Goal: Information Seeking & Learning: Learn about a topic

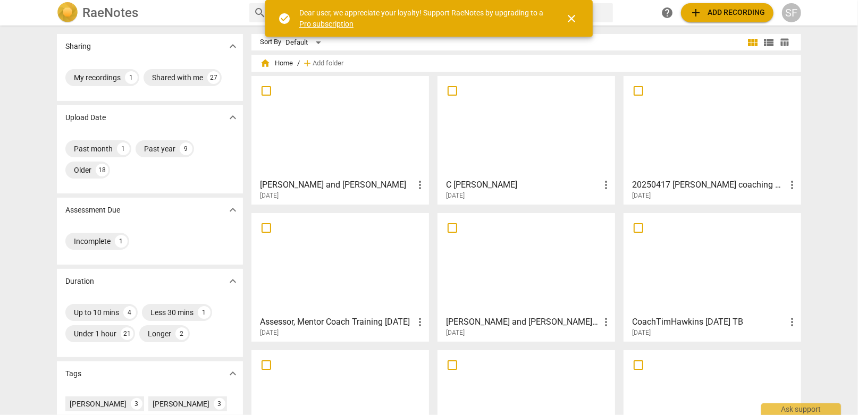
click at [355, 127] on div at bounding box center [340, 127] width 170 height 94
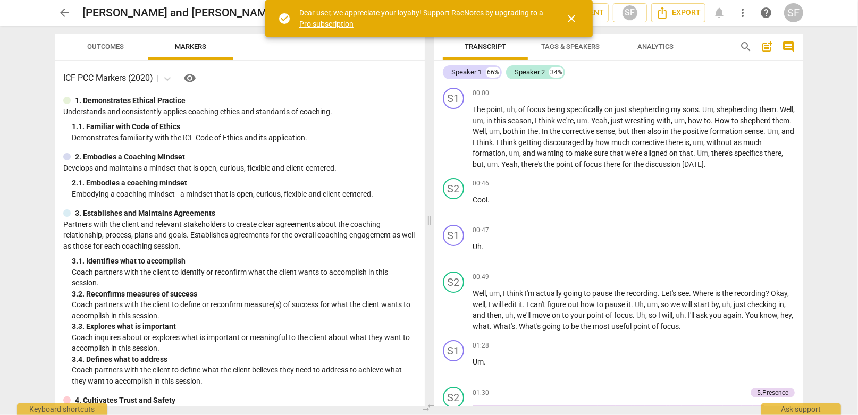
drag, startPoint x: 429, startPoint y: 219, endPoint x: 399, endPoint y: 219, distance: 29.8
click at [426, 219] on span at bounding box center [429, 221] width 6 height 390
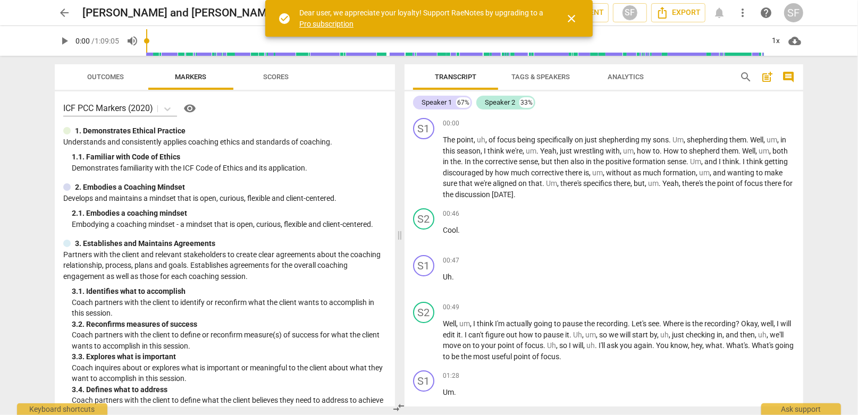
click at [574, 16] on span "close" at bounding box center [571, 18] width 13 height 13
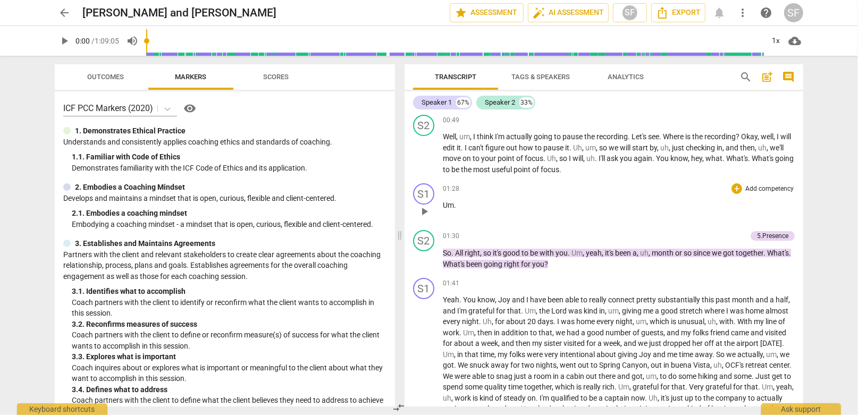
scroll to position [212, 0]
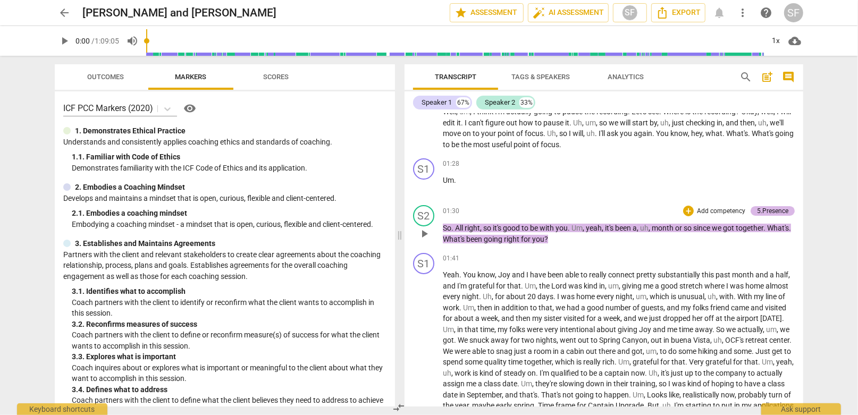
click at [757, 208] on div "5.Presence" at bounding box center [772, 211] width 31 height 10
click at [756, 208] on div "S2 play_arrow pause 01:30 + Add competency 5.Presence keyboard_arrow_right So .…" at bounding box center [604, 225] width 399 height 48
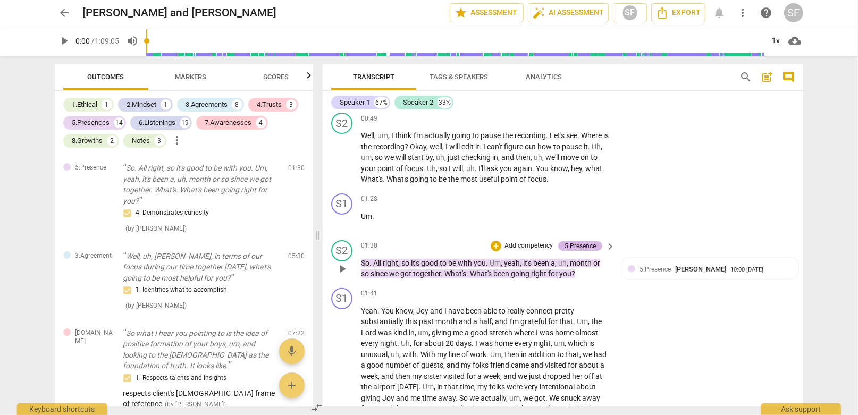
scroll to position [241, 0]
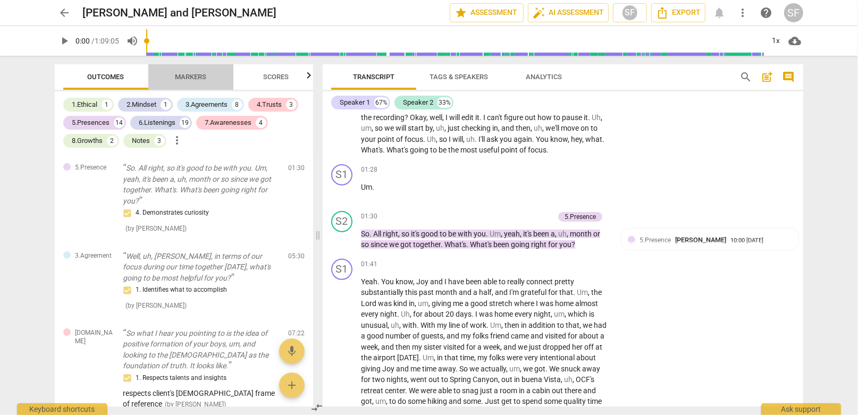
click at [198, 78] on span "Markers" at bounding box center [190, 77] width 31 height 8
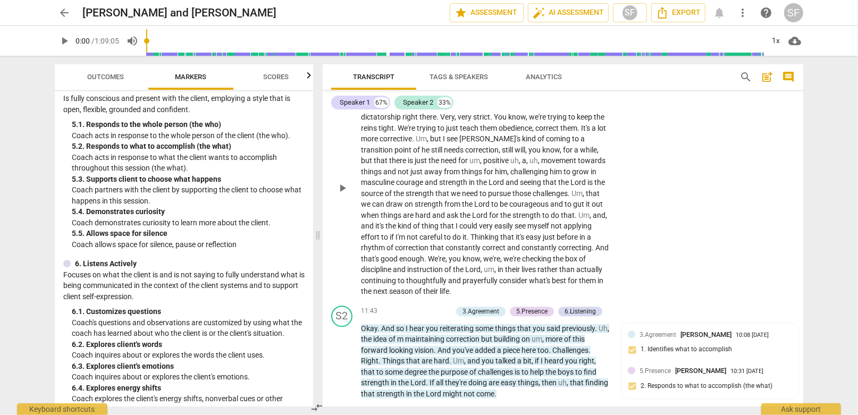
scroll to position [2209, 0]
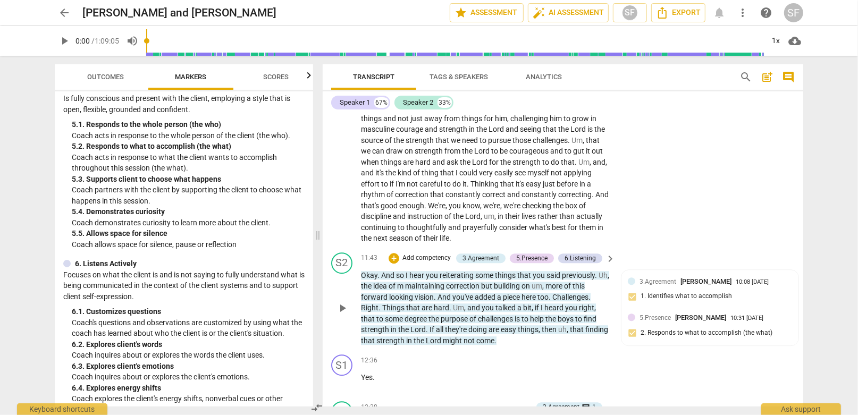
click at [341, 302] on span "play_arrow" at bounding box center [342, 308] width 13 height 13
click at [343, 302] on span "pause" at bounding box center [342, 308] width 13 height 13
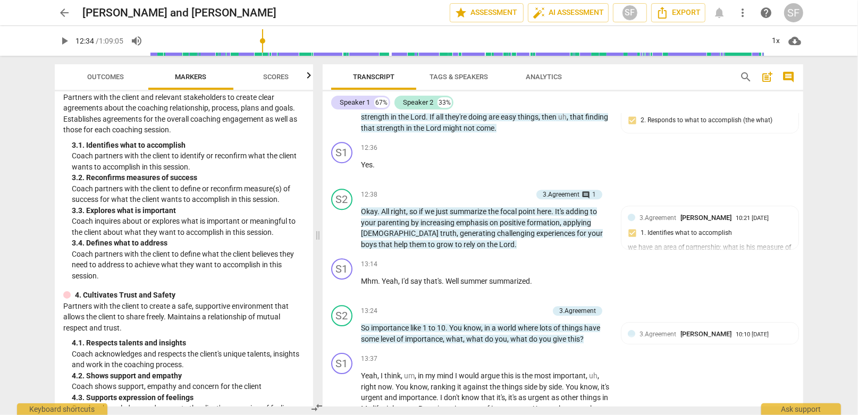
scroll to position [212, 0]
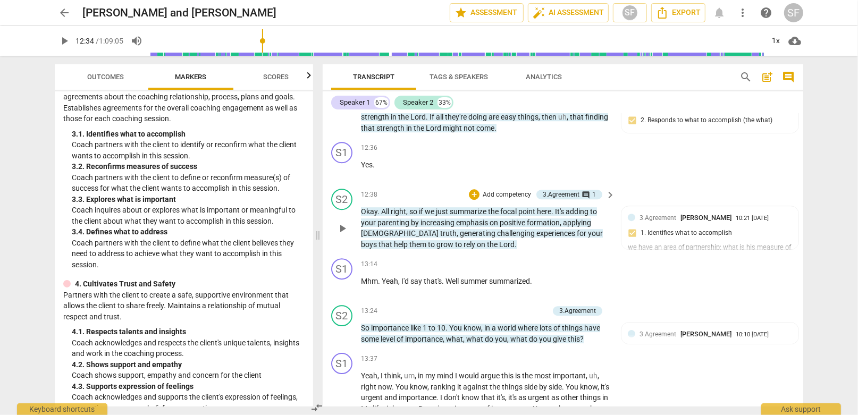
click at [345, 222] on span "play_arrow" at bounding box center [342, 228] width 13 height 13
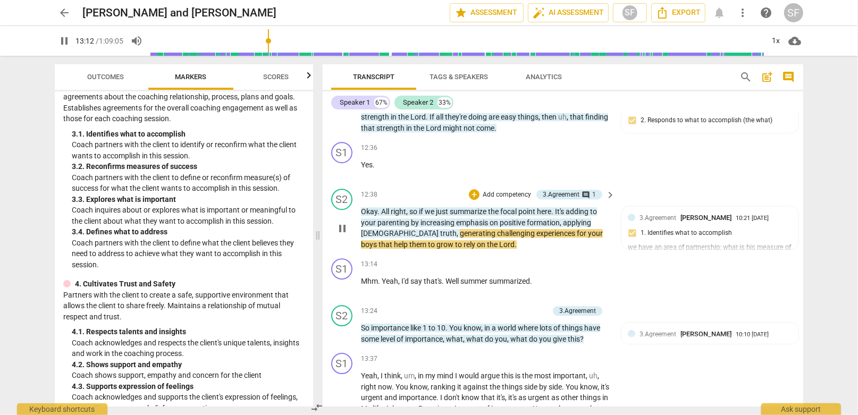
click at [342, 222] on span "pause" at bounding box center [342, 228] width 13 height 13
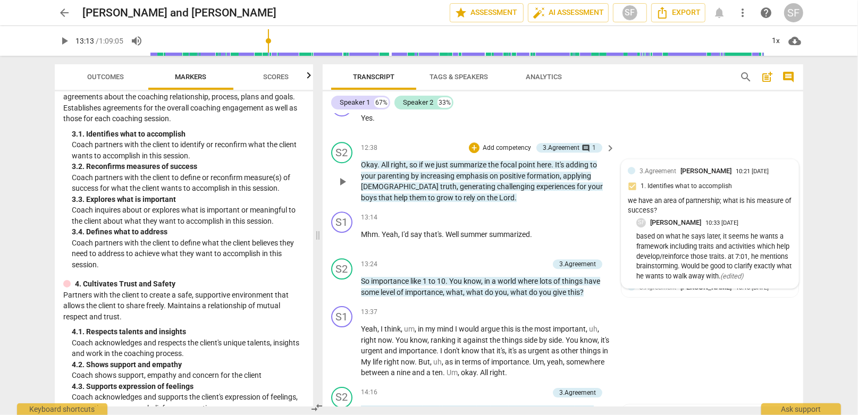
scroll to position [2475, 0]
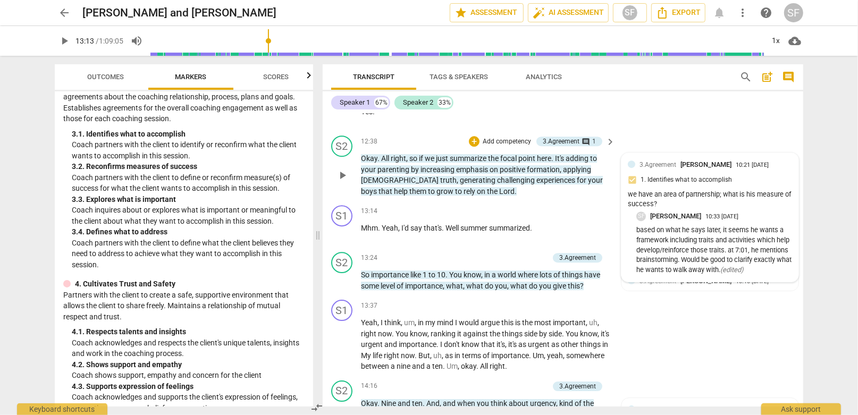
click at [694, 190] on div "we have an area of partnership; what is his measure of success?" at bounding box center [710, 200] width 164 height 20
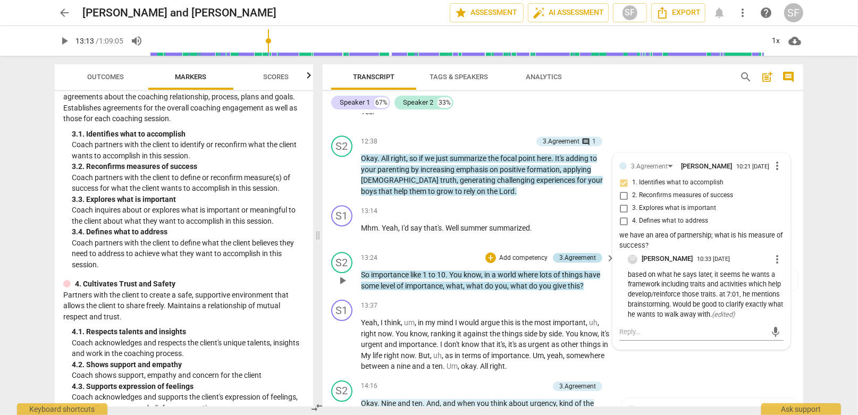
click at [559, 253] on div "3.Agreement" at bounding box center [577, 258] width 37 height 10
click at [560, 253] on div "3.Agreement" at bounding box center [577, 258] width 37 height 10
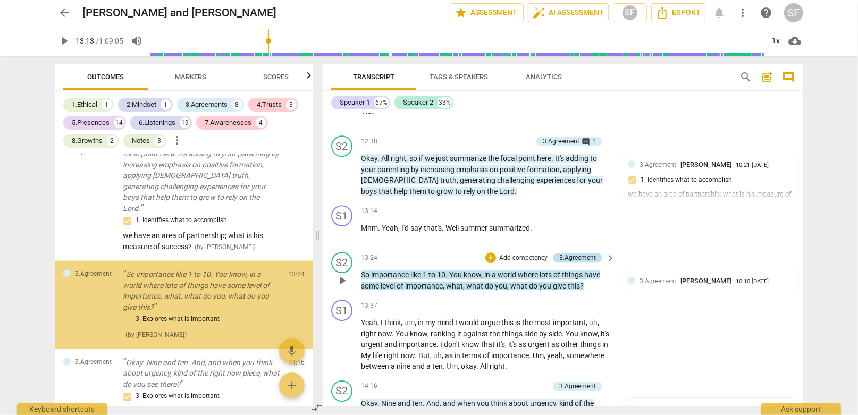
scroll to position [1594, 0]
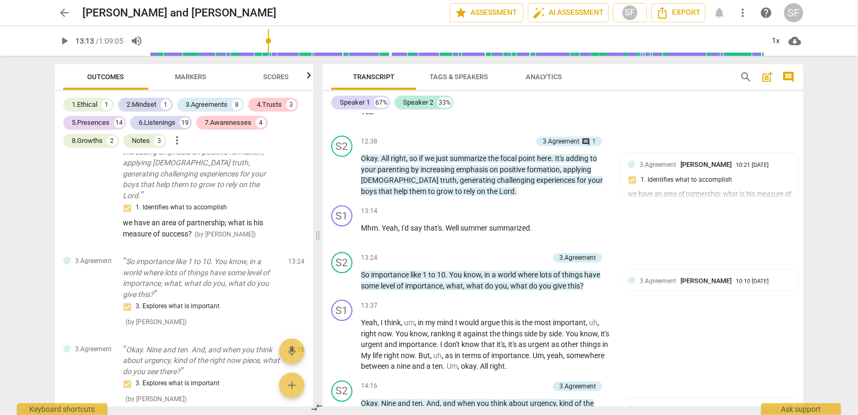
click at [182, 75] on span "Markers" at bounding box center [190, 77] width 31 height 8
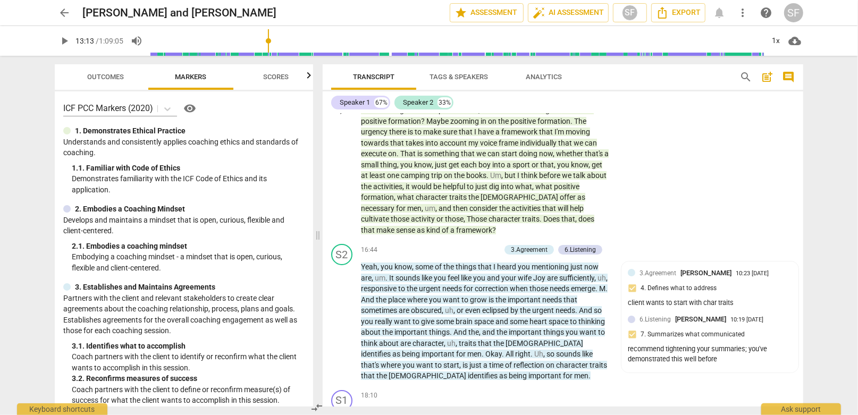
scroll to position [2953, 0]
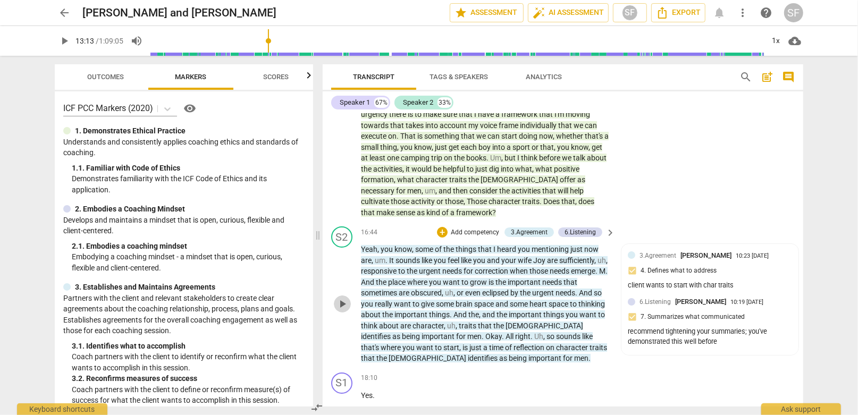
click at [341, 298] on span "play_arrow" at bounding box center [342, 304] width 13 height 13
click at [341, 298] on span "pause" at bounding box center [342, 304] width 13 height 13
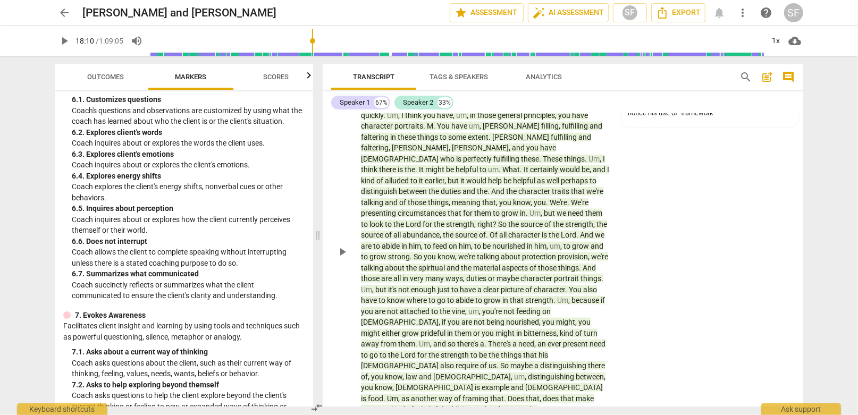
scroll to position [3910, 0]
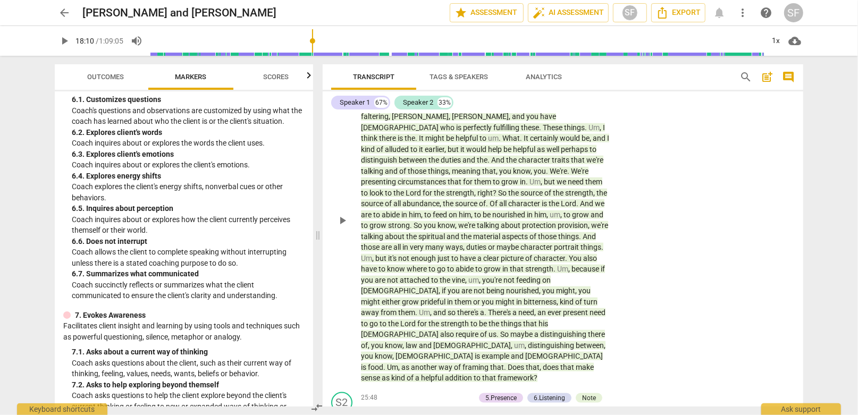
click at [517, 363] on span "Does" at bounding box center [517, 367] width 18 height 9
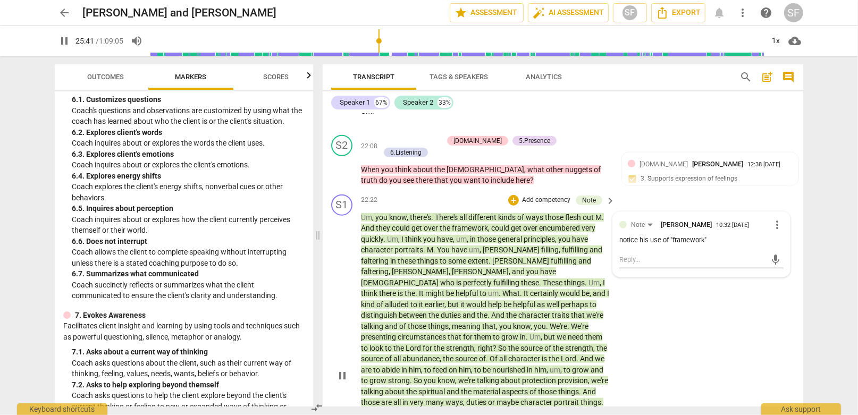
scroll to position [3862, 0]
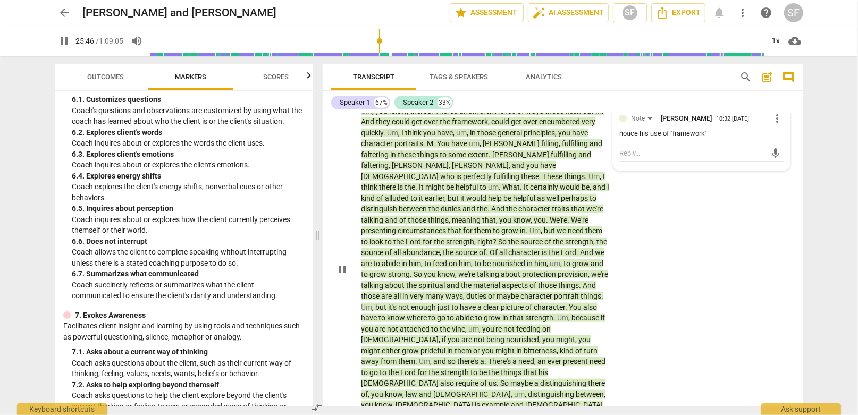
click at [344, 263] on span "pause" at bounding box center [342, 269] width 13 height 13
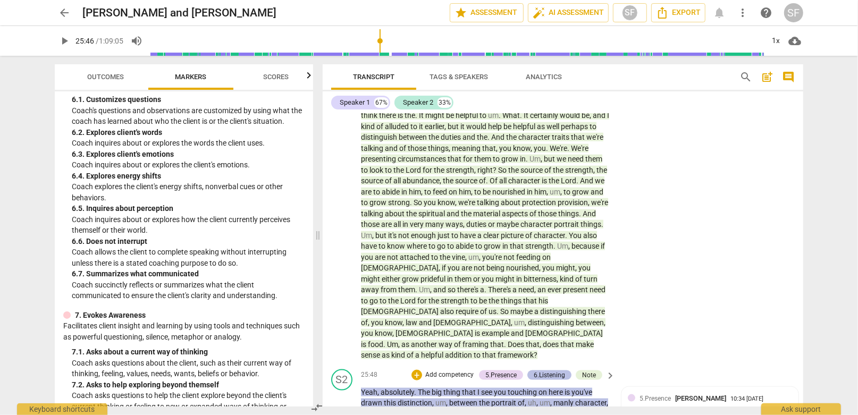
scroll to position [3968, 0]
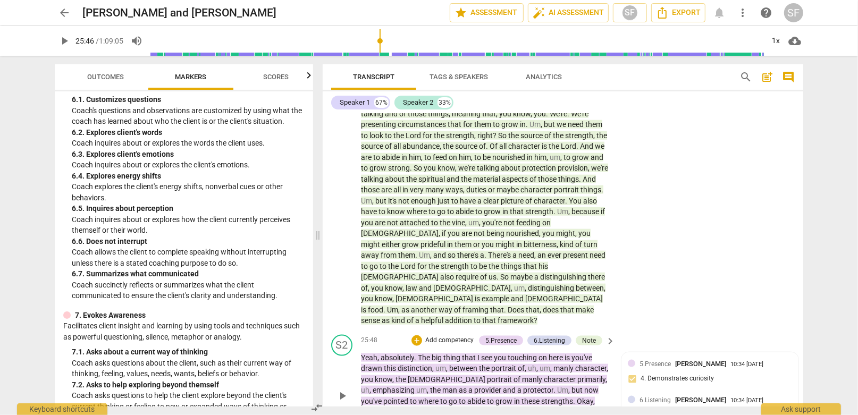
click at [345, 390] on span "play_arrow" at bounding box center [342, 396] width 13 height 13
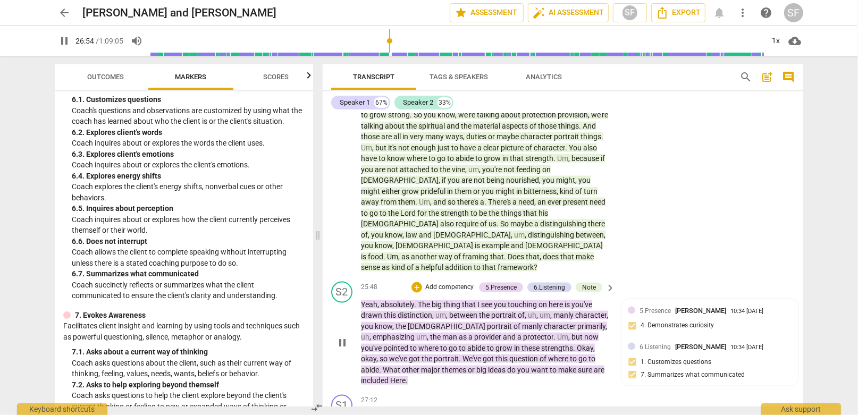
click at [345, 337] on span "pause" at bounding box center [342, 343] width 13 height 13
type input "1615"
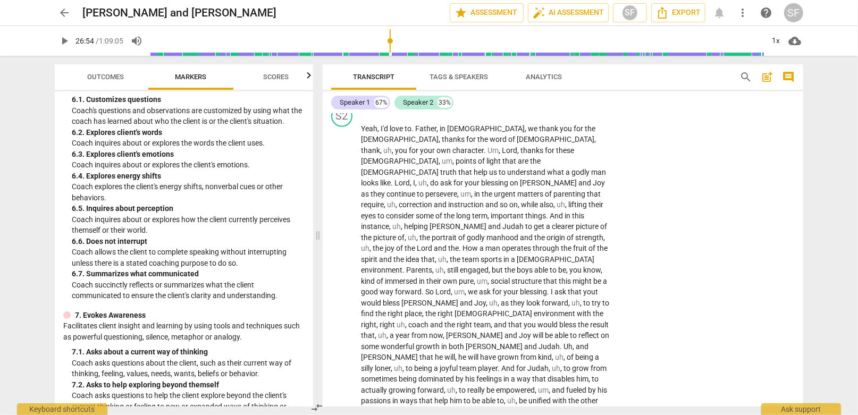
scroll to position [10385, 0]
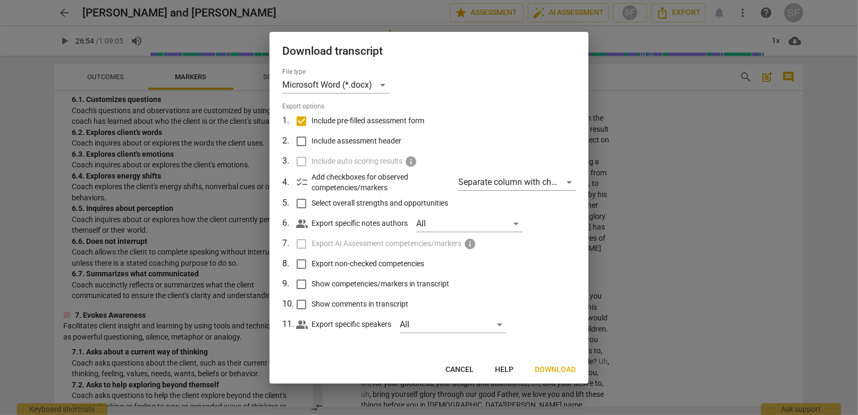
click at [460, 369] on span "Cancel" at bounding box center [460, 370] width 28 height 11
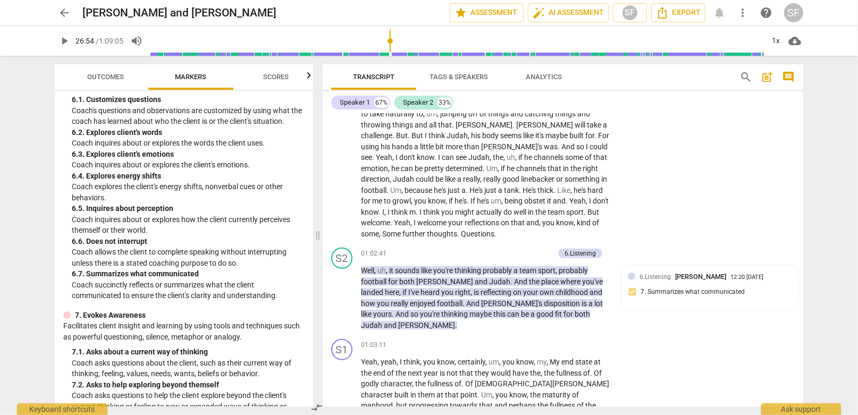
scroll to position [9636, 0]
